Goal: Information Seeking & Learning: Learn about a topic

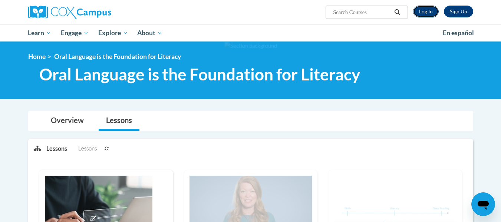
click at [428, 12] on link "Log In" at bounding box center [426, 12] width 26 height 12
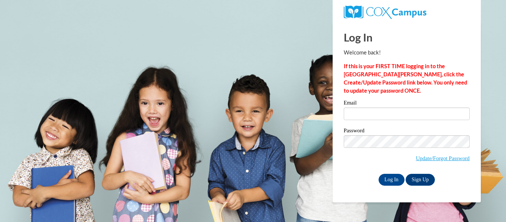
click at [393, 122] on div "Email" at bounding box center [407, 113] width 126 height 26
click at [391, 115] on input "Email" at bounding box center [407, 113] width 126 height 13
type input "mdaniels@kusd.edu"
click at [389, 109] on input "mdaniels@kusd.edu" at bounding box center [407, 113] width 126 height 13
click at [393, 176] on input "Log In" at bounding box center [392, 180] width 26 height 12
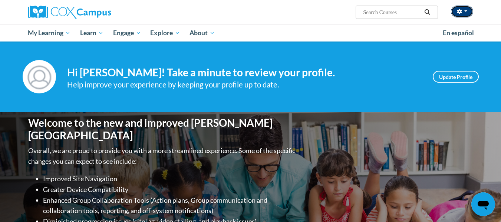
click at [465, 16] on button "button" at bounding box center [462, 12] width 22 height 12
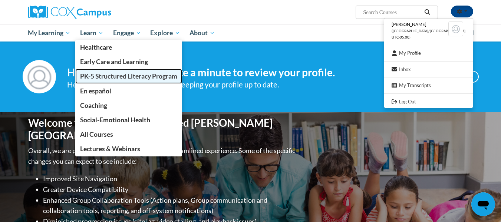
click at [96, 79] on span "PK-5 Structured Literacy Program" at bounding box center [128, 76] width 97 height 8
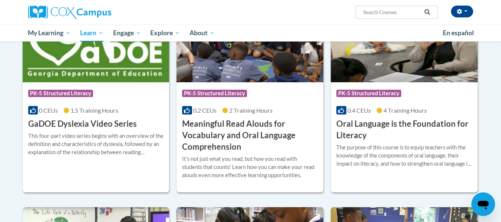
scroll to position [452, 0]
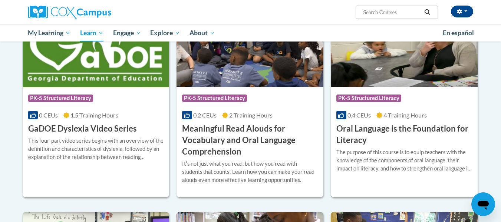
click at [389, 122] on div "Course Category: PK-5 Structured Literacy 0.4 CEUs 4 Training Hours COURSE Oral…" at bounding box center [403, 116] width 147 height 59
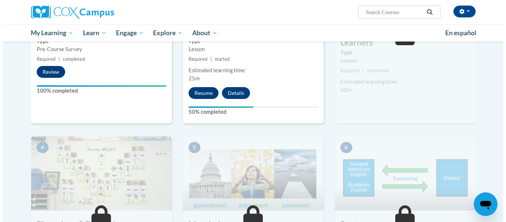
scroll to position [273, 0]
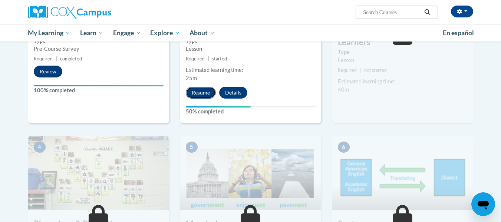
click at [195, 91] on button "Resume" at bounding box center [201, 93] width 30 height 12
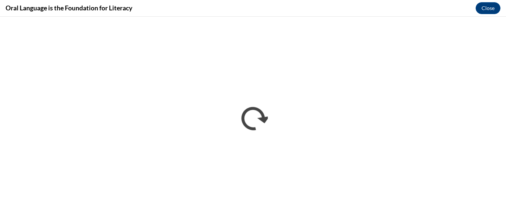
scroll to position [0, 0]
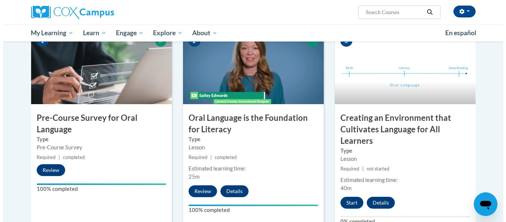
scroll to position [174, 0]
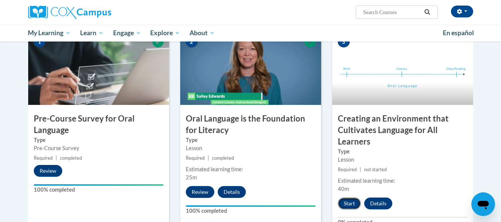
click at [349, 200] on button "Start" at bounding box center [349, 203] width 23 height 12
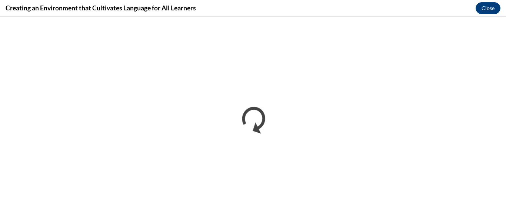
scroll to position [0, 0]
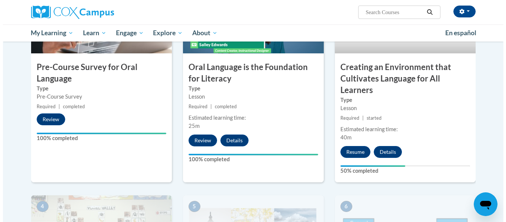
scroll to position [226, 0]
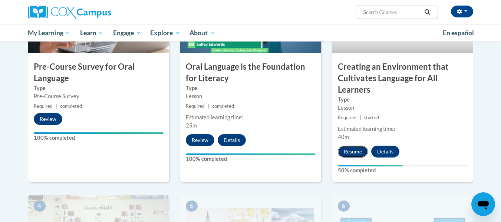
click at [356, 155] on button "Resume" at bounding box center [353, 152] width 30 height 12
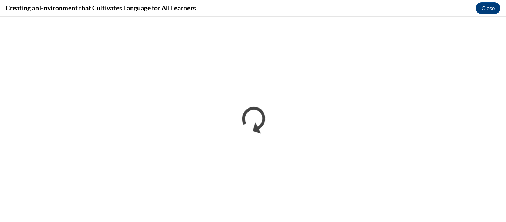
scroll to position [0, 0]
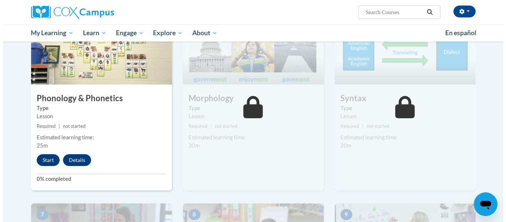
scroll to position [411, 0]
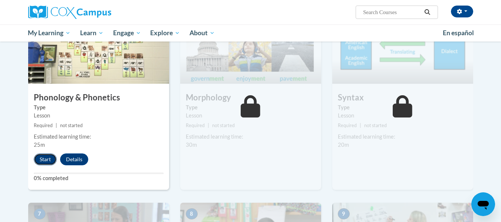
click at [39, 154] on button "Start" at bounding box center [45, 159] width 23 height 12
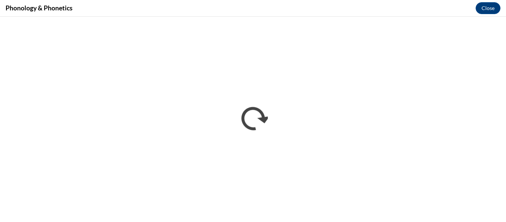
scroll to position [0, 0]
